Goal: Communication & Community: Answer question/provide support

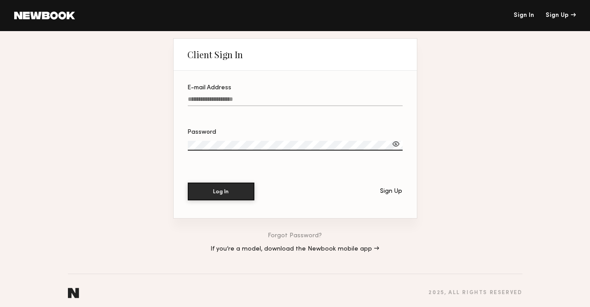
click at [216, 97] on input "E-mail Address" at bounding box center [295, 101] width 215 height 10
type input "**********"
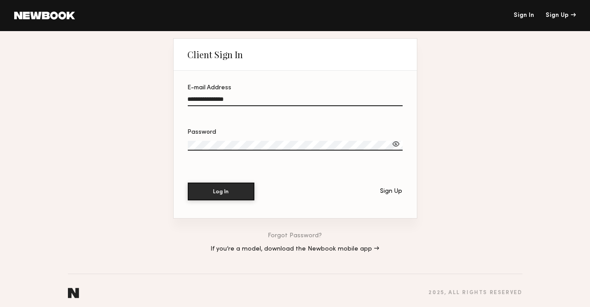
click at [229, 134] on label "Password" at bounding box center [295, 144] width 215 height 30
click at [188, 182] on button "Log In" at bounding box center [221, 191] width 67 height 18
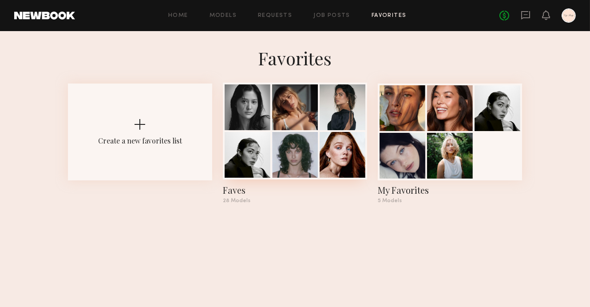
click at [240, 118] on div at bounding box center [247, 107] width 46 height 46
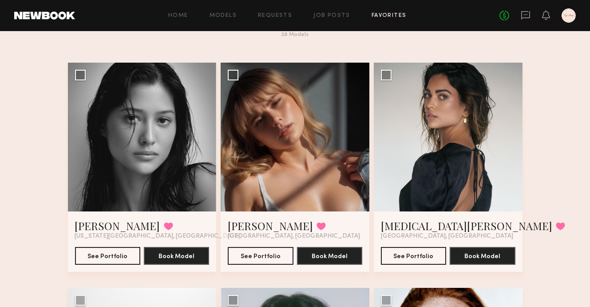
scroll to position [18, 0]
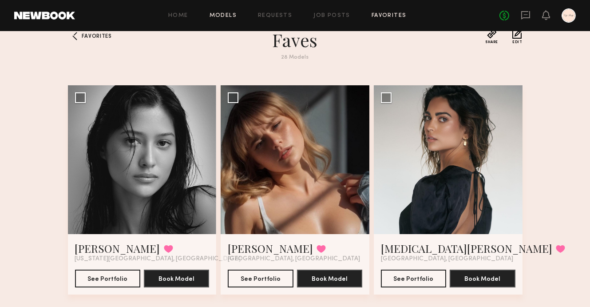
click at [213, 16] on link "Models" at bounding box center [222, 16] width 27 height 6
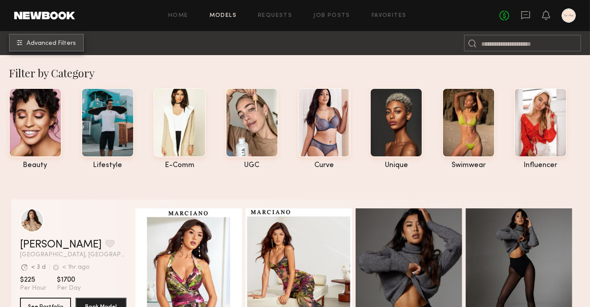
click at [57, 45] on span "Advanced Filters" at bounding box center [51, 43] width 49 height 6
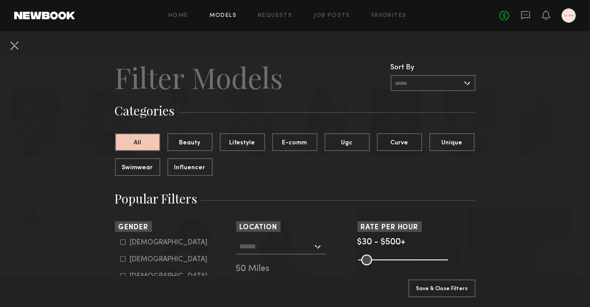
scroll to position [120, 0]
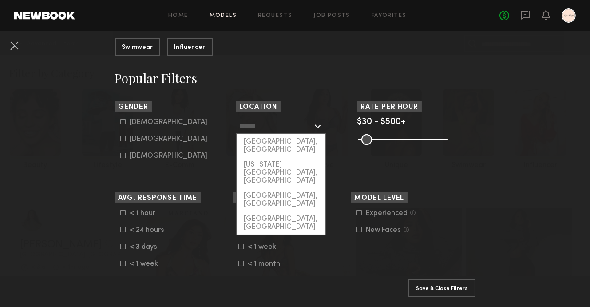
click at [296, 129] on input "text" at bounding box center [276, 125] width 73 height 15
click at [282, 140] on div "[GEOGRAPHIC_DATA], [GEOGRAPHIC_DATA]" at bounding box center [281, 145] width 88 height 23
type input "**********"
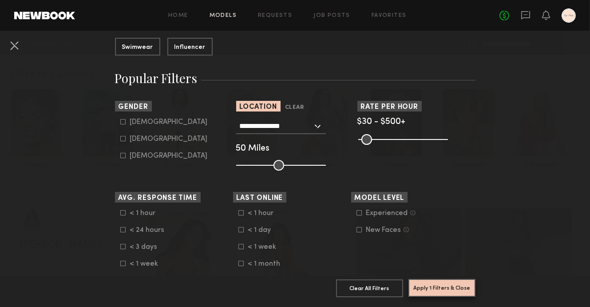
click at [449, 287] on button "Apply 1 Filters & Close" at bounding box center [441, 288] width 67 height 18
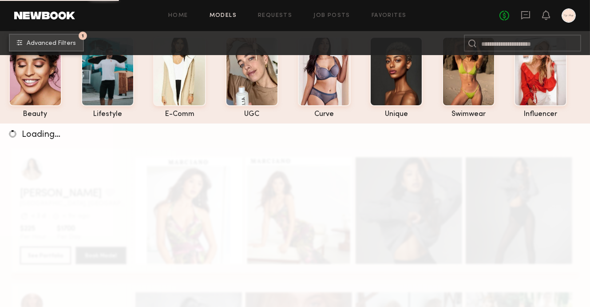
scroll to position [126, 0]
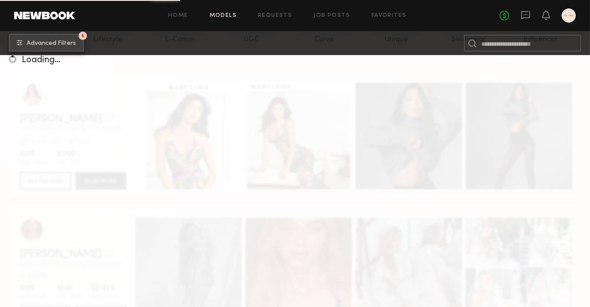
click at [63, 43] on span "Advanced Filters" at bounding box center [51, 43] width 49 height 6
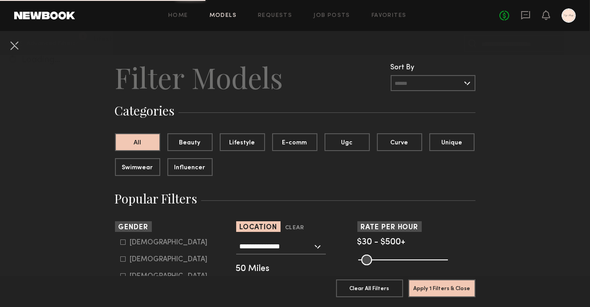
scroll to position [62, 0]
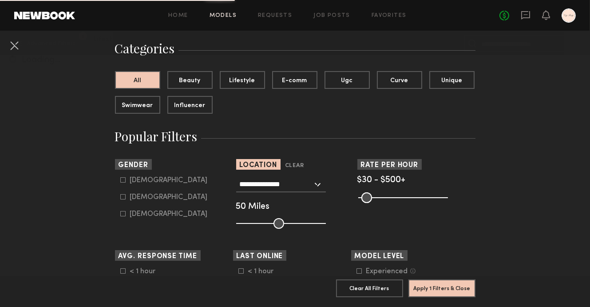
click at [150, 194] on div "[DEMOGRAPHIC_DATA]" at bounding box center [169, 196] width 78 height 5
type input "**"
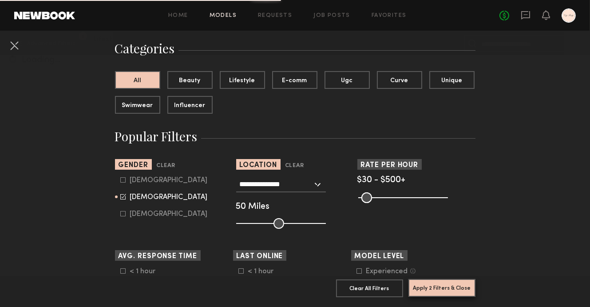
click at [453, 287] on button "Apply 2 Filters & Close" at bounding box center [441, 288] width 67 height 18
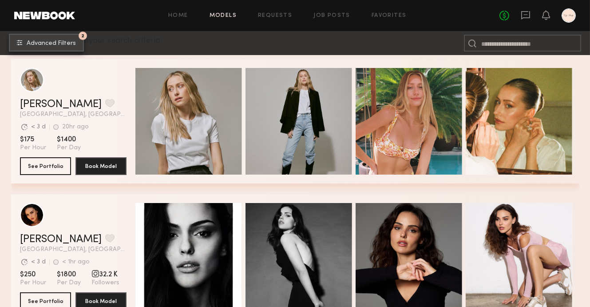
scroll to position [260, 0]
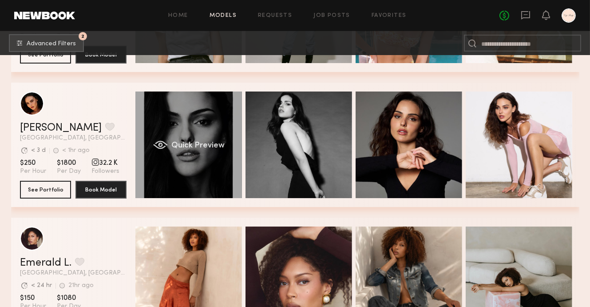
click at [187, 134] on div "Quick Preview" at bounding box center [188, 144] width 106 height 106
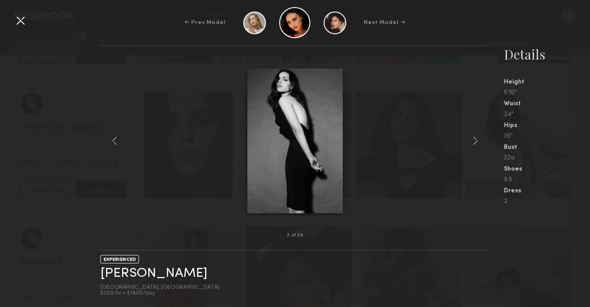
click at [21, 26] on div at bounding box center [20, 20] width 14 height 14
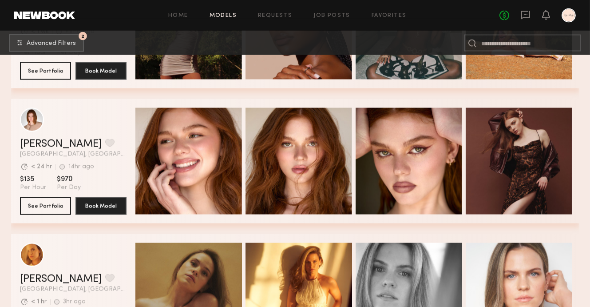
scroll to position [3211, 0]
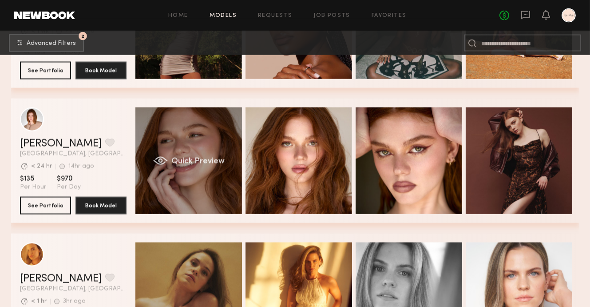
click at [188, 163] on span "Quick Preview" at bounding box center [197, 161] width 53 height 8
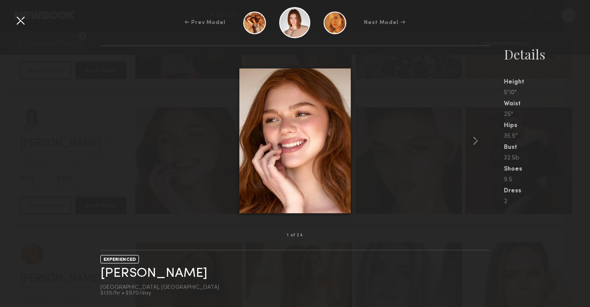
click at [17, 25] on div at bounding box center [20, 20] width 14 height 14
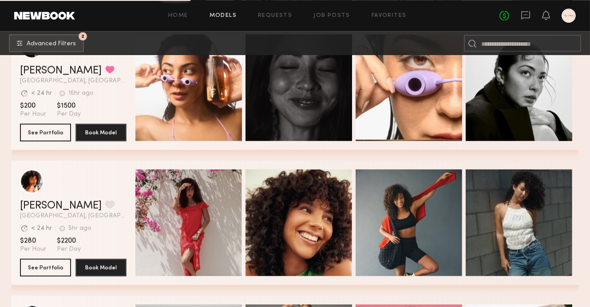
scroll to position [4538, 0]
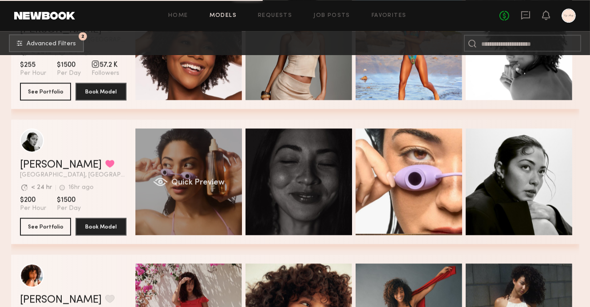
click at [194, 181] on span "Quick Preview" at bounding box center [197, 182] width 53 height 8
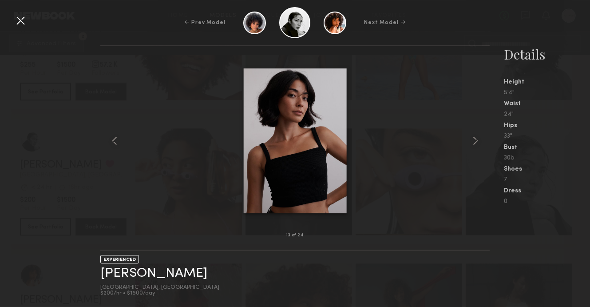
click at [25, 26] on div at bounding box center [20, 20] width 14 height 14
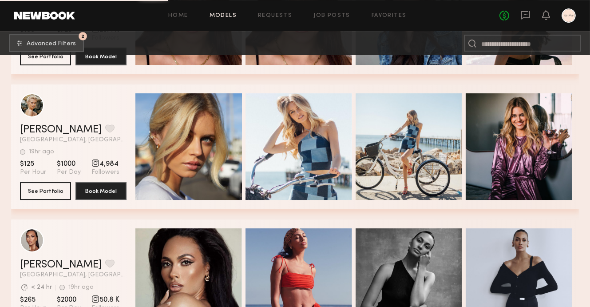
scroll to position [5931, 0]
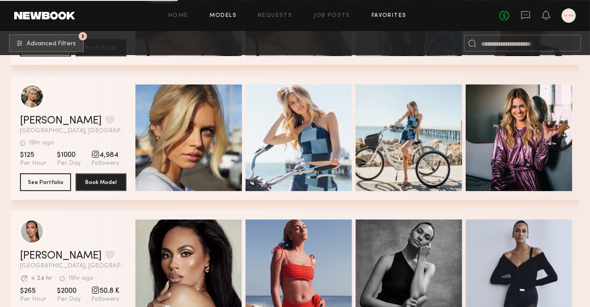
click at [396, 13] on link "Favorites" at bounding box center [388, 16] width 35 height 6
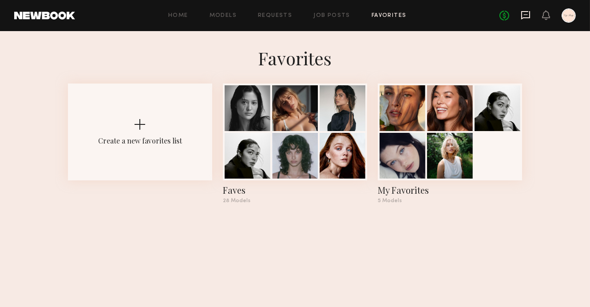
click at [529, 14] on icon at bounding box center [525, 15] width 9 height 8
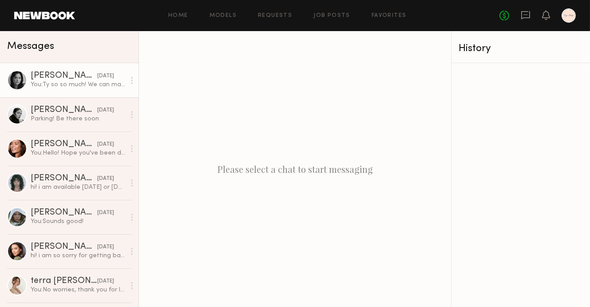
click at [78, 87] on div "You: Ty so so much! We can make it super quick" at bounding box center [78, 84] width 94 height 8
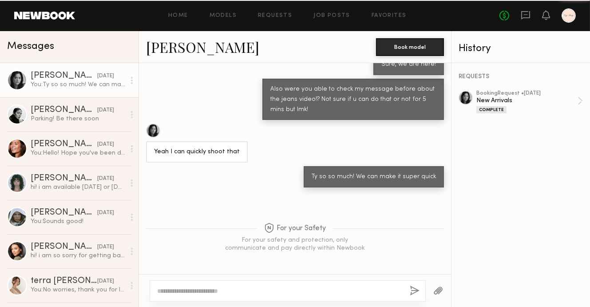
scroll to position [378, 0]
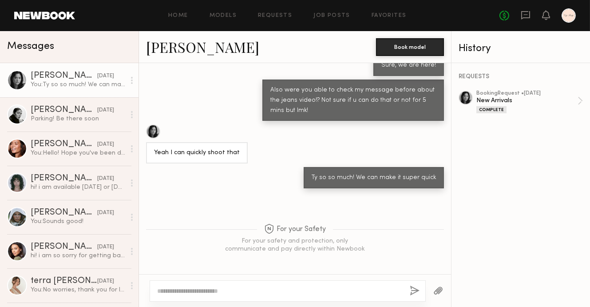
click at [242, 287] on textarea at bounding box center [279, 290] width 245 height 9
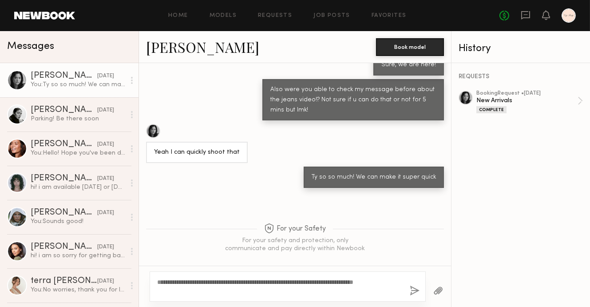
scroll to position [378, 0]
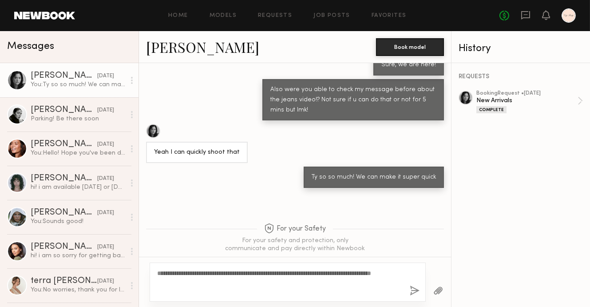
type textarea "**********"
click at [407, 284] on div "**********" at bounding box center [288, 281] width 276 height 39
click at [413, 291] on button "button" at bounding box center [414, 290] width 10 height 11
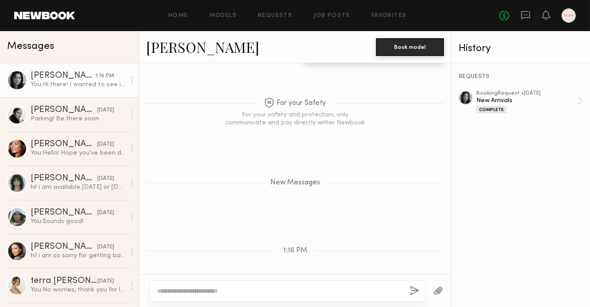
scroll to position [566, 0]
